Goal: Information Seeking & Learning: Learn about a topic

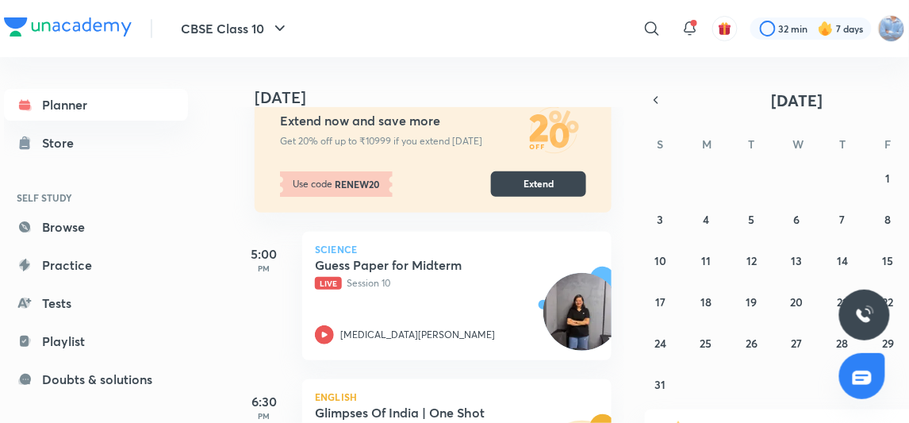
scroll to position [288, 0]
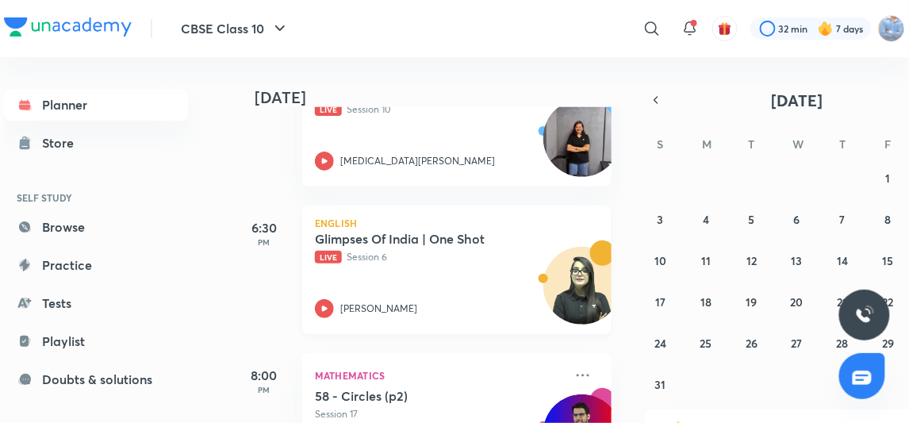
click at [339, 302] on div "[PERSON_NAME]" at bounding box center [439, 308] width 249 height 19
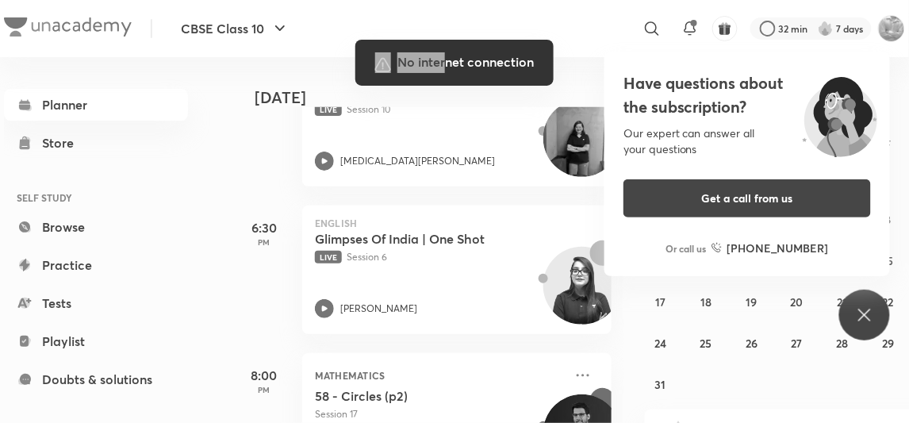
drag, startPoint x: 441, startPoint y: 23, endPoint x: 444, endPoint y: 50, distance: 27.2
click at [444, 53] on div "CBSE Class 10 ​ 32 min 7 days Planner Store SELF STUDY Browse Practice Tests Pl…" at bounding box center [454, 211] width 909 height 423
click at [643, 148] on div at bounding box center [454, 211] width 909 height 423
